Goal: Transaction & Acquisition: Purchase product/service

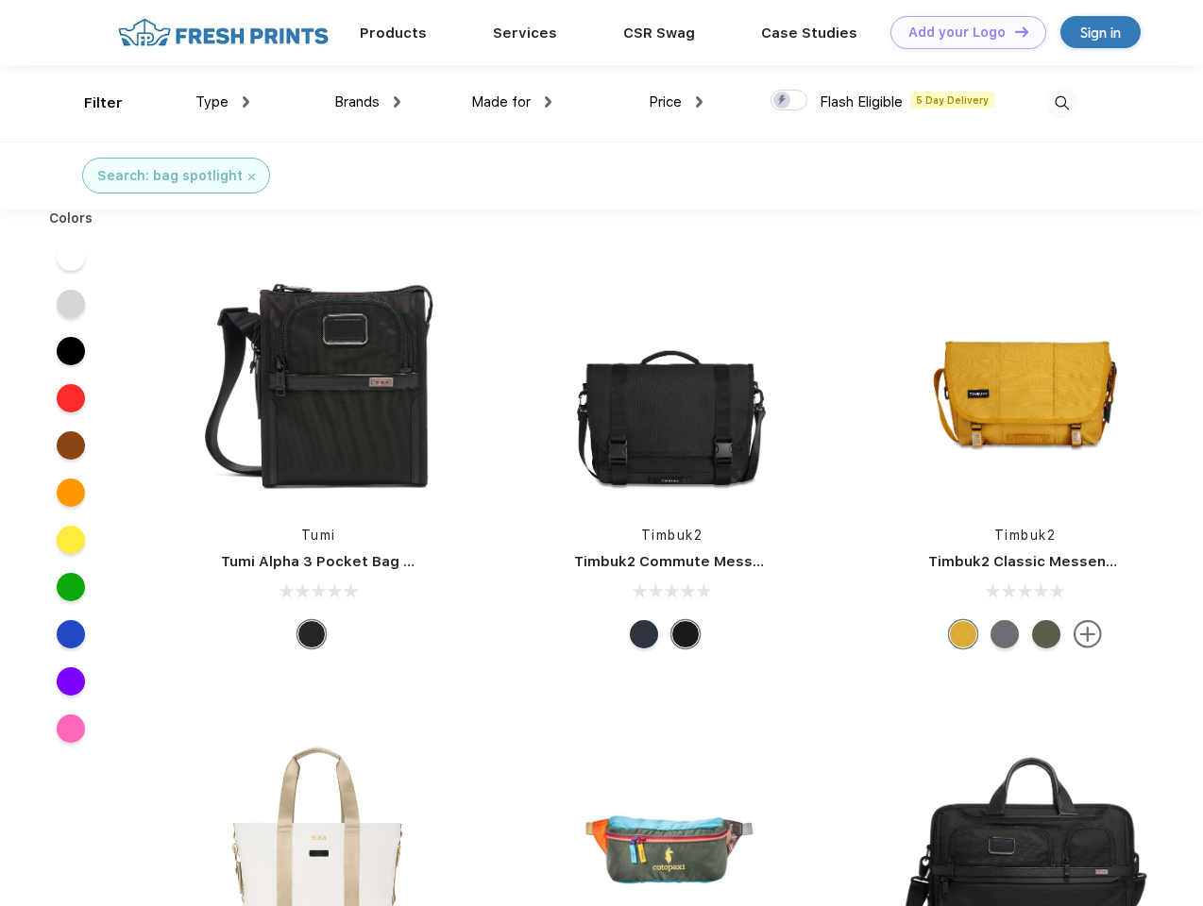
click at [961, 32] on link "Add your Logo Design Tool" at bounding box center [968, 32] width 156 height 33
click at [91, 103] on div "Filter" at bounding box center [103, 104] width 39 height 22
click at [223, 102] on span "Type" at bounding box center [211, 101] width 33 height 17
click at [367, 102] on span "Brands" at bounding box center [356, 101] width 45 height 17
click at [512, 102] on span "Made for" at bounding box center [500, 101] width 59 height 17
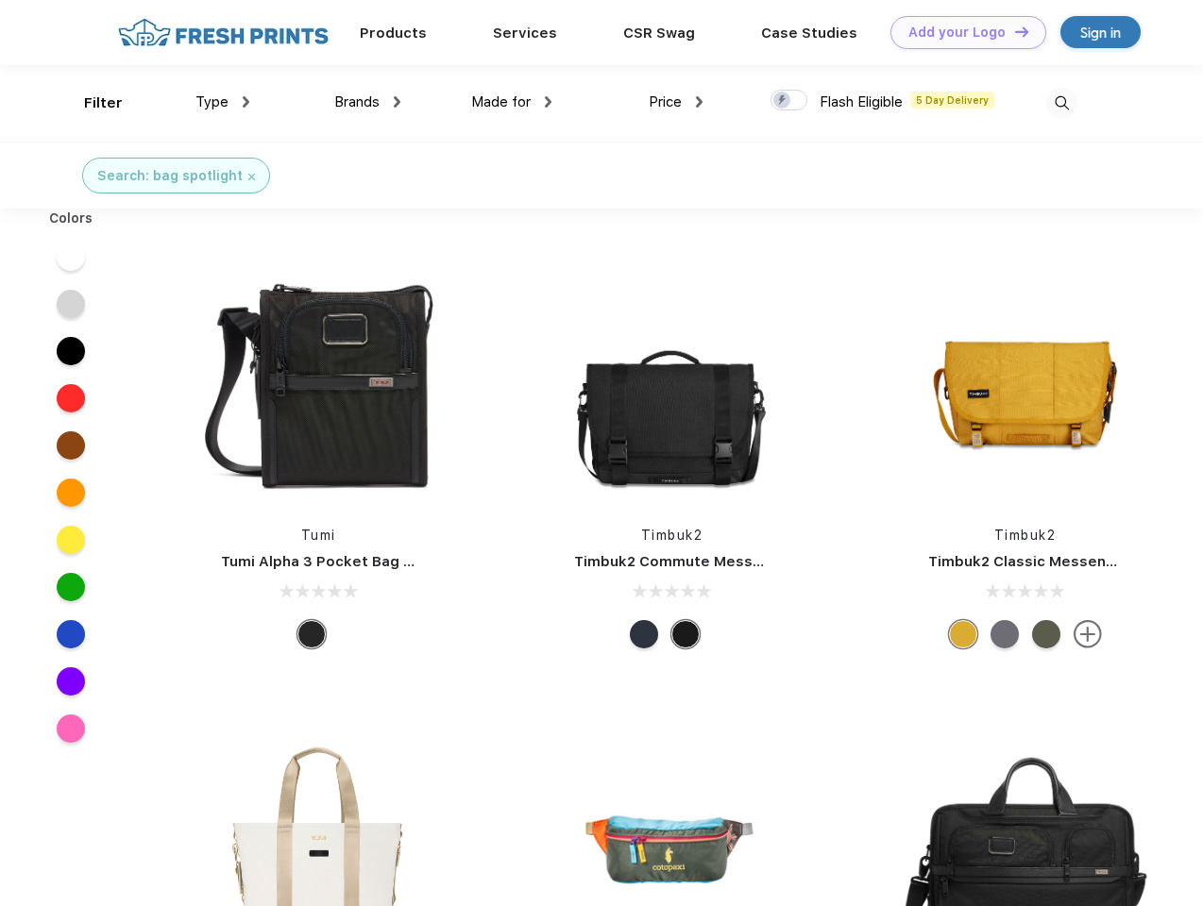
click at [676, 102] on span "Price" at bounding box center [665, 101] width 33 height 17
click at [789, 101] on div at bounding box center [788, 100] width 37 height 21
click at [783, 101] on input "checkbox" at bounding box center [776, 95] width 12 height 12
click at [1061, 103] on img at bounding box center [1061, 103] width 31 height 31
click at [71, 257] on div at bounding box center [71, 256] width 73 height 47
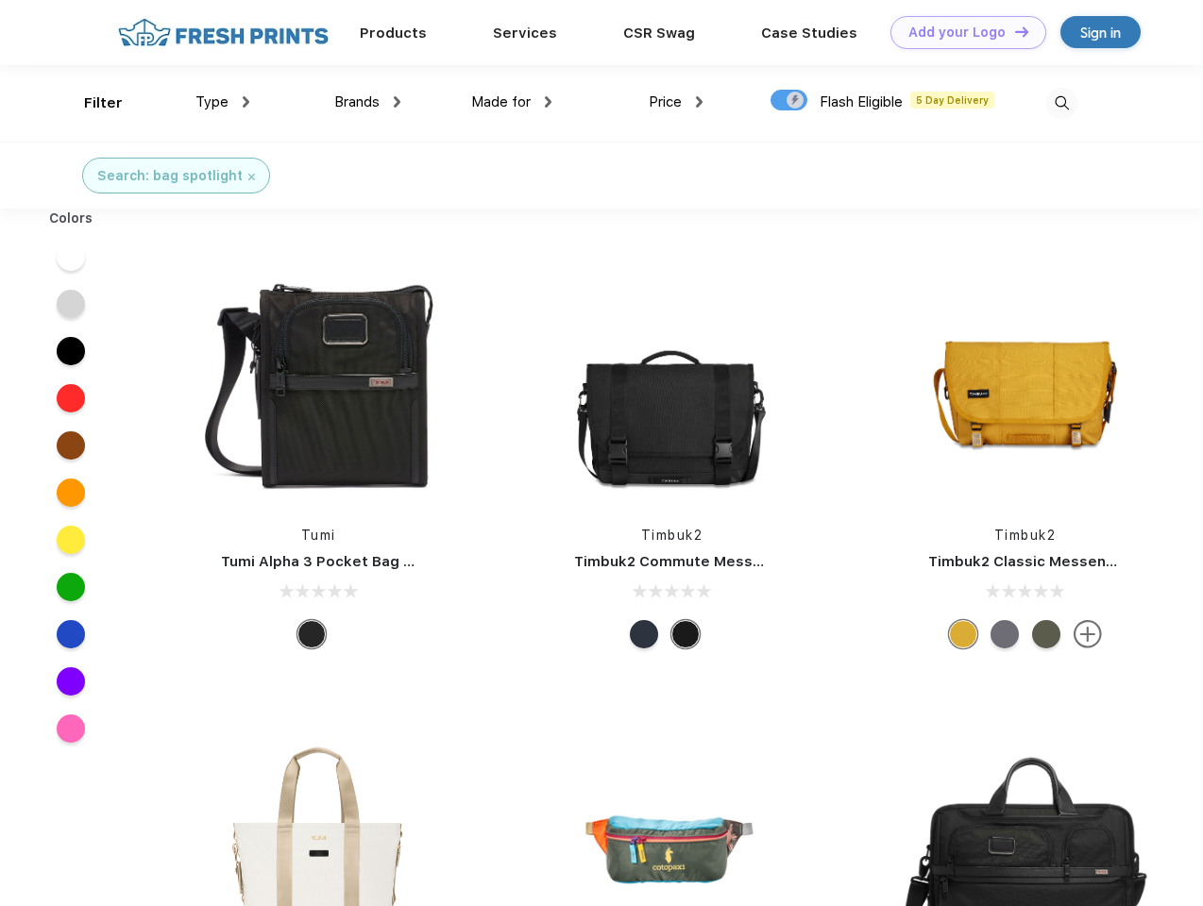
click at [71, 304] on div at bounding box center [71, 303] width 73 height 47
